Goal: Task Accomplishment & Management: Manage account settings

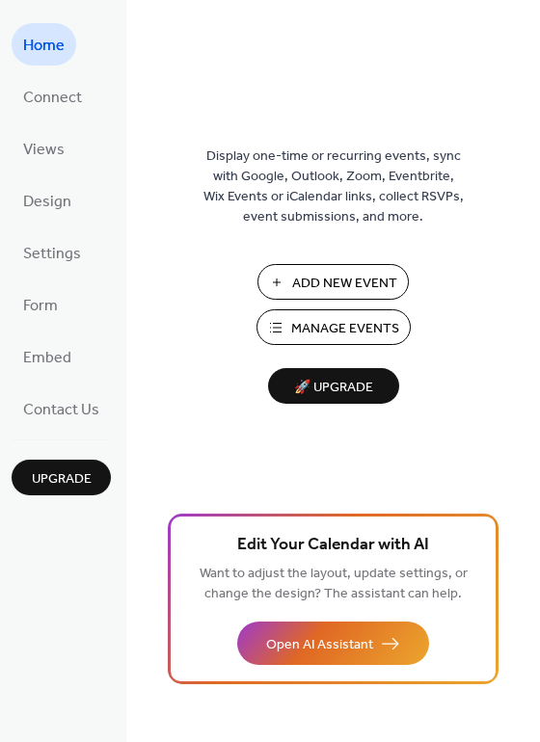
click at [329, 391] on span "🚀 Upgrade" at bounding box center [334, 388] width 108 height 26
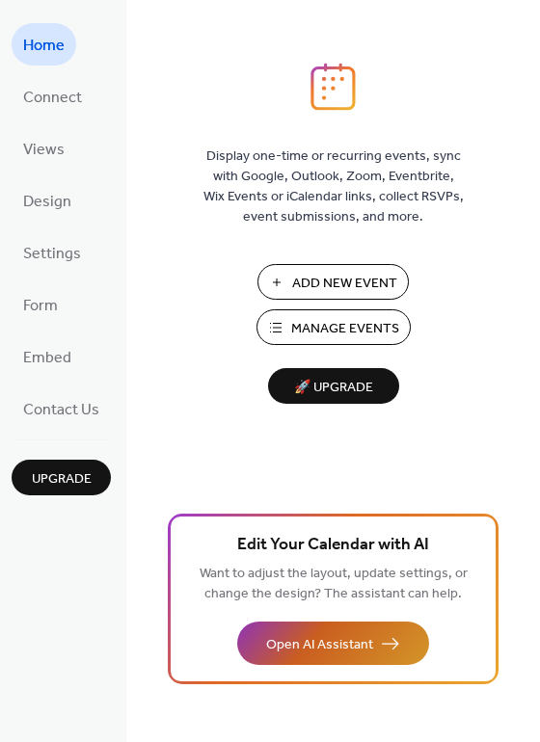
click at [360, 640] on span "Open AI Assistant" at bounding box center [319, 645] width 107 height 20
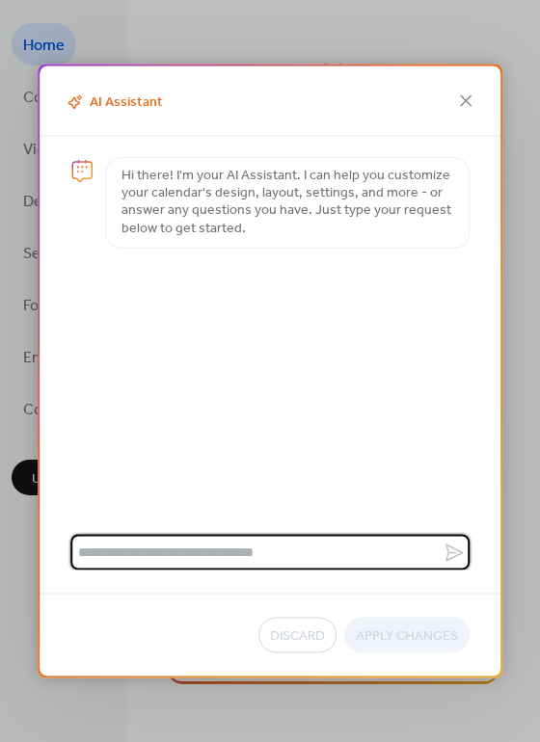
click at [170, 551] on textarea at bounding box center [256, 553] width 372 height 36
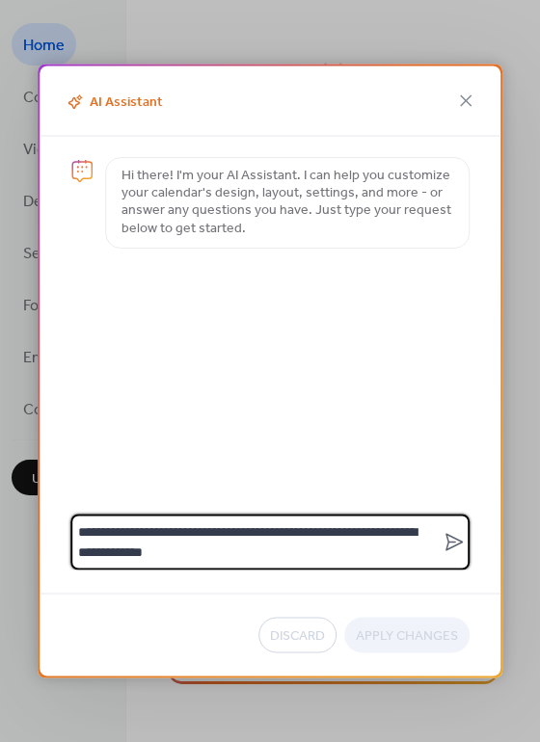
type textarea "**********"
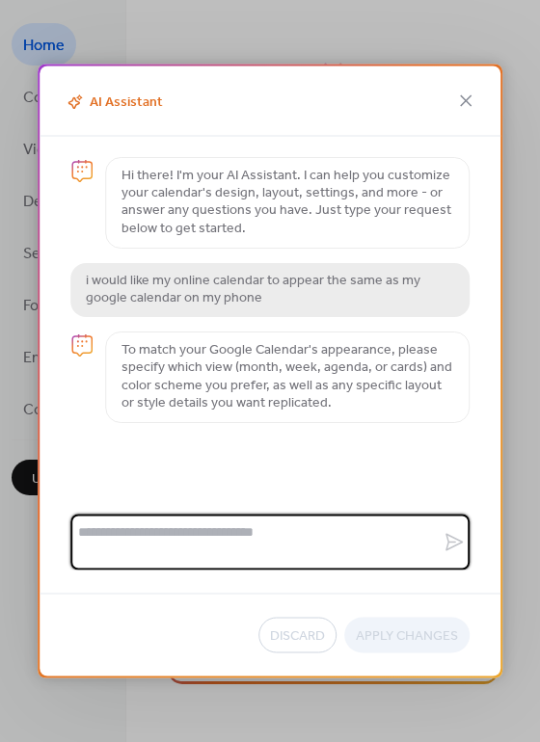
click at [118, 540] on textarea at bounding box center [256, 543] width 372 height 56
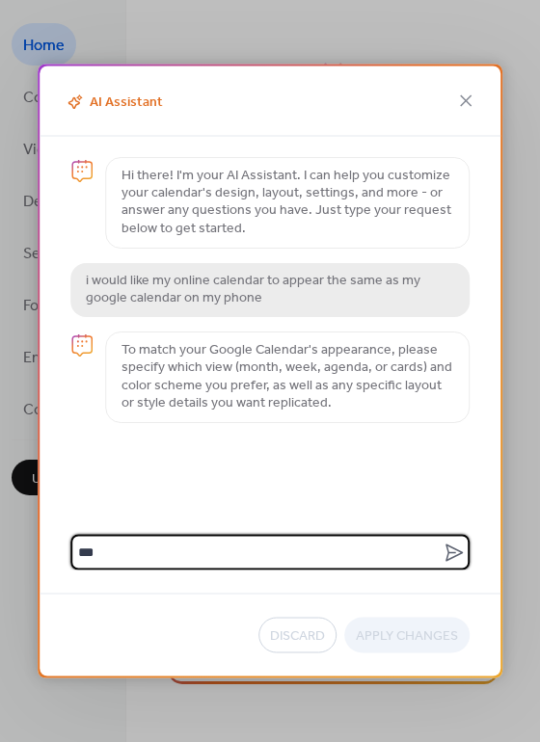
type textarea "****"
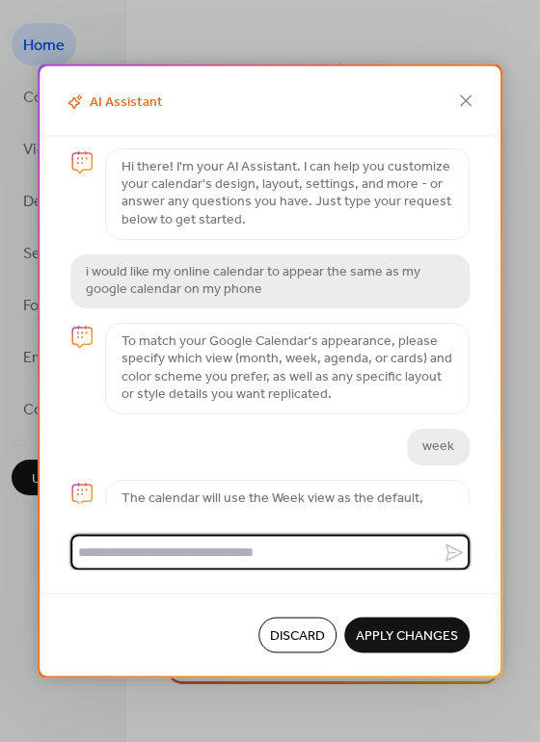
scroll to position [40, 0]
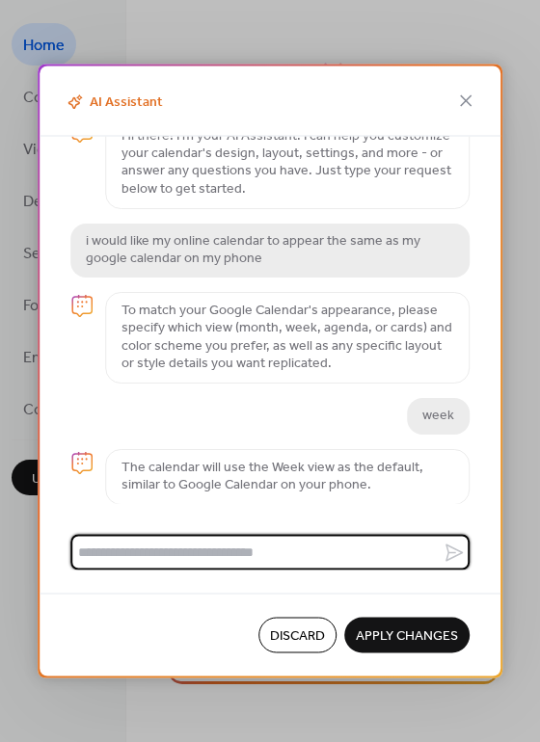
click at [396, 636] on span "Apply Changes" at bounding box center [407, 637] width 102 height 20
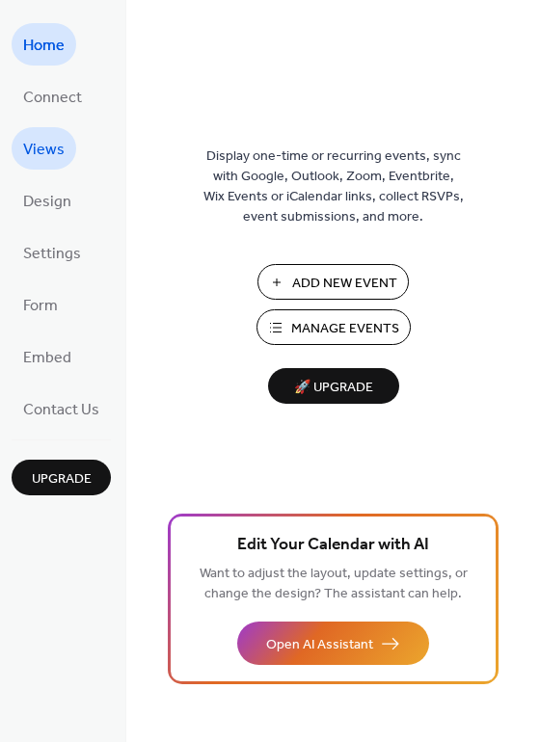
click at [49, 147] on span "Views" at bounding box center [43, 150] width 41 height 31
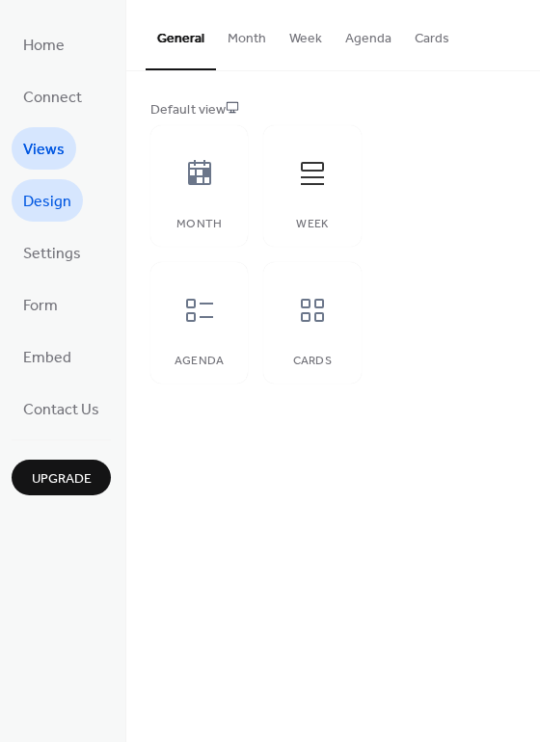
click at [45, 197] on span "Design" at bounding box center [47, 202] width 48 height 31
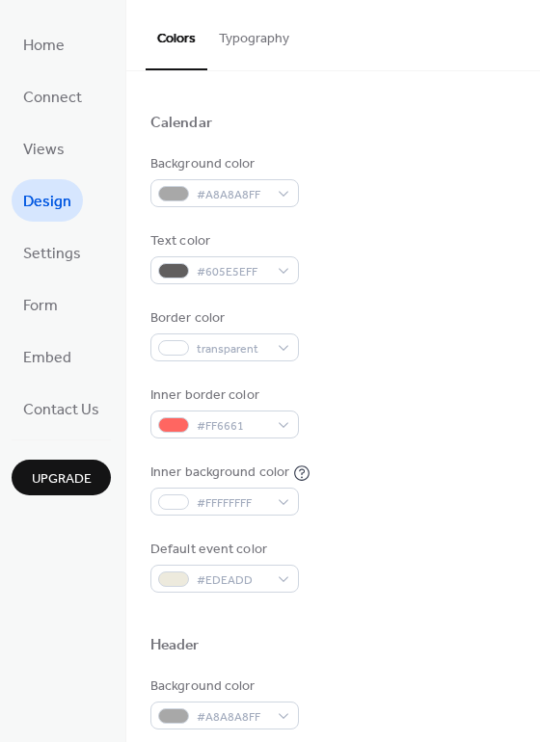
scroll to position [119, 0]
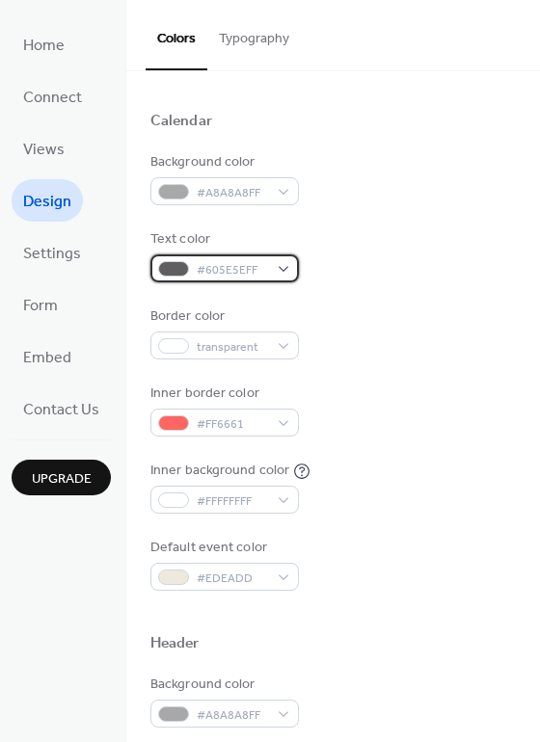
click at [283, 268] on div "#605E5EFF" at bounding box center [224, 269] width 148 height 28
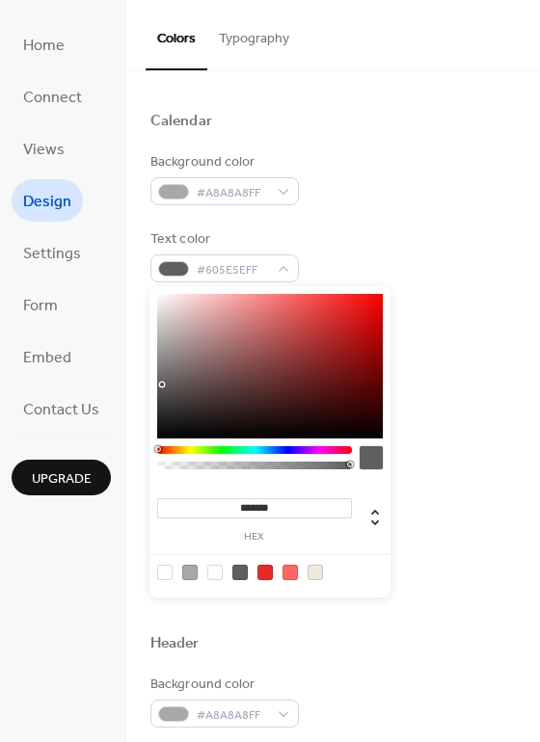
click at [169, 418] on div at bounding box center [270, 366] width 226 height 145
type input "*******"
click at [454, 326] on div "Border color transparent" at bounding box center [332, 333] width 365 height 53
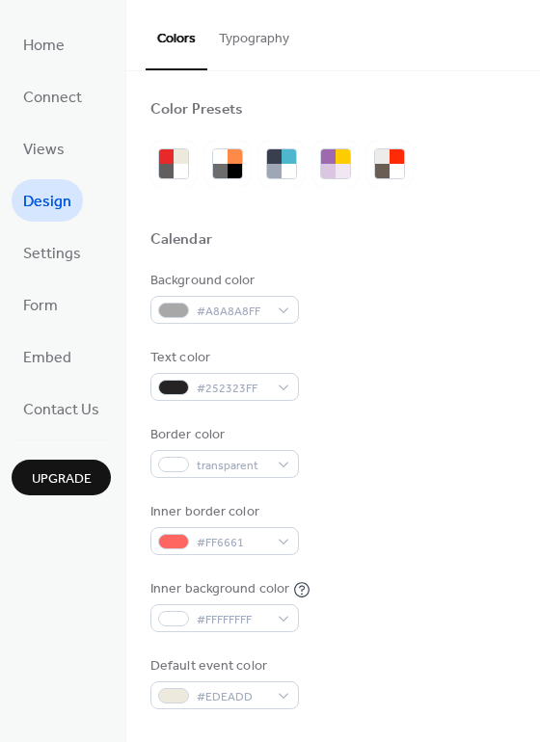
scroll to position [0, 0]
click at [43, 254] on span "Settings" at bounding box center [52, 254] width 58 height 31
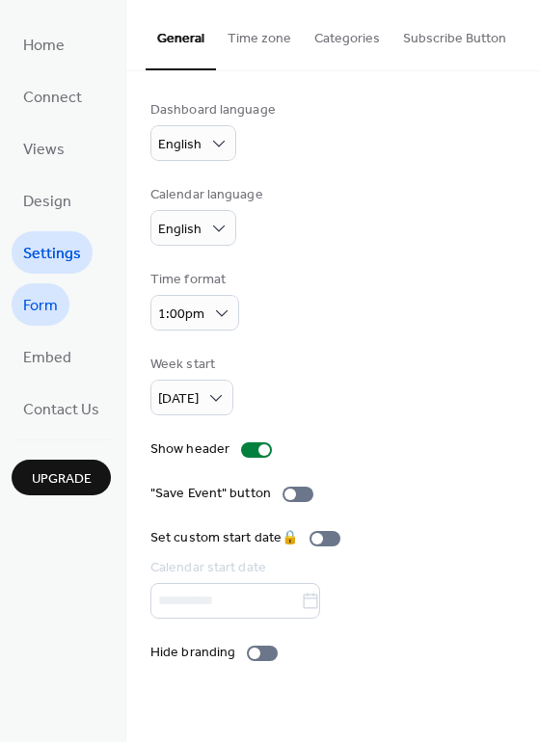
click at [47, 308] on span "Form" at bounding box center [40, 306] width 35 height 31
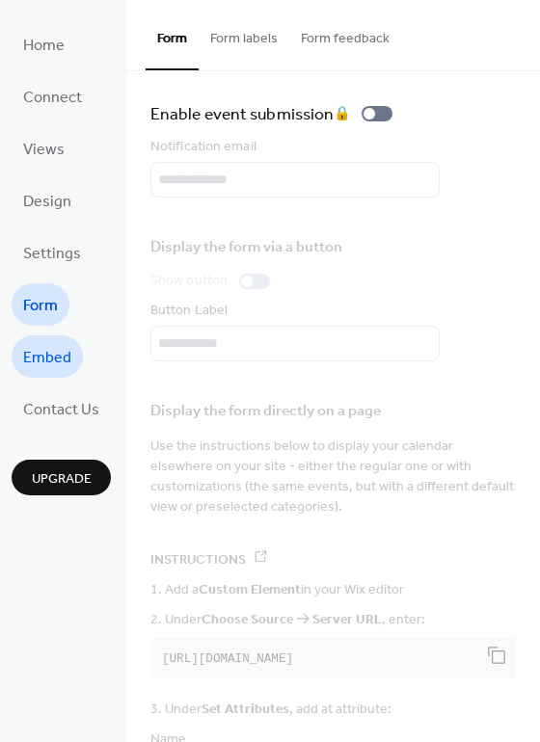
click at [48, 350] on span "Embed" at bounding box center [47, 358] width 48 height 31
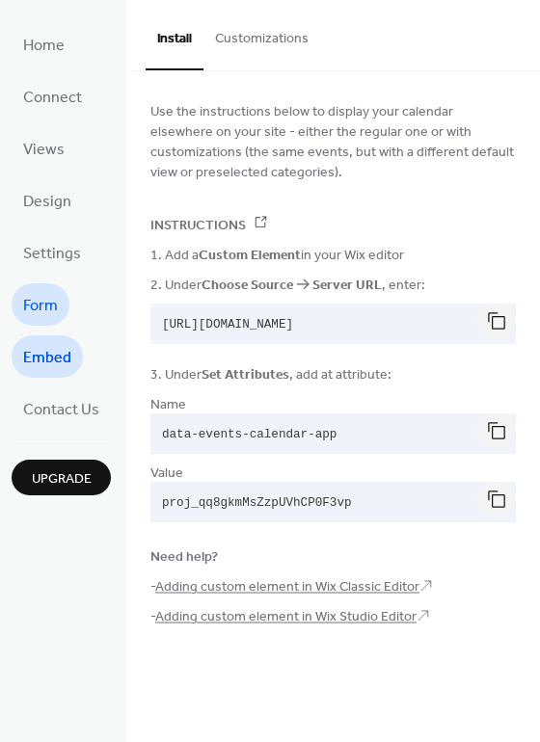
click at [44, 300] on span "Form" at bounding box center [40, 306] width 35 height 31
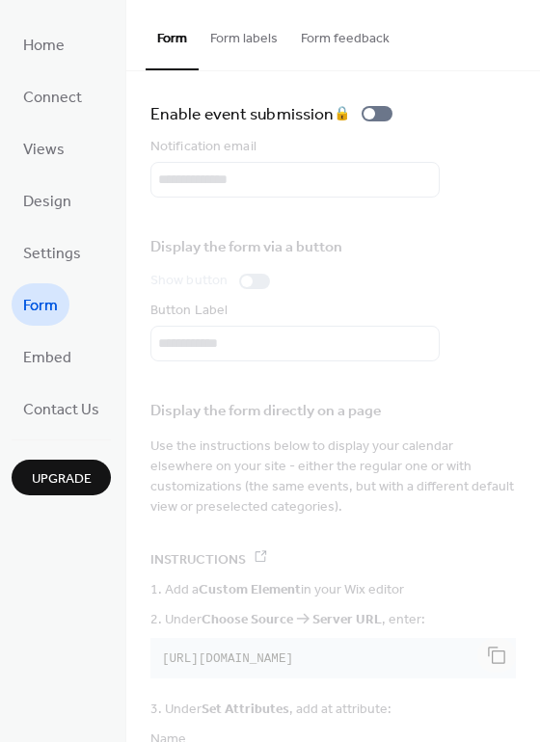
click at [252, 38] on button "Form labels" at bounding box center [244, 34] width 91 height 68
